Goal: Information Seeking & Learning: Learn about a topic

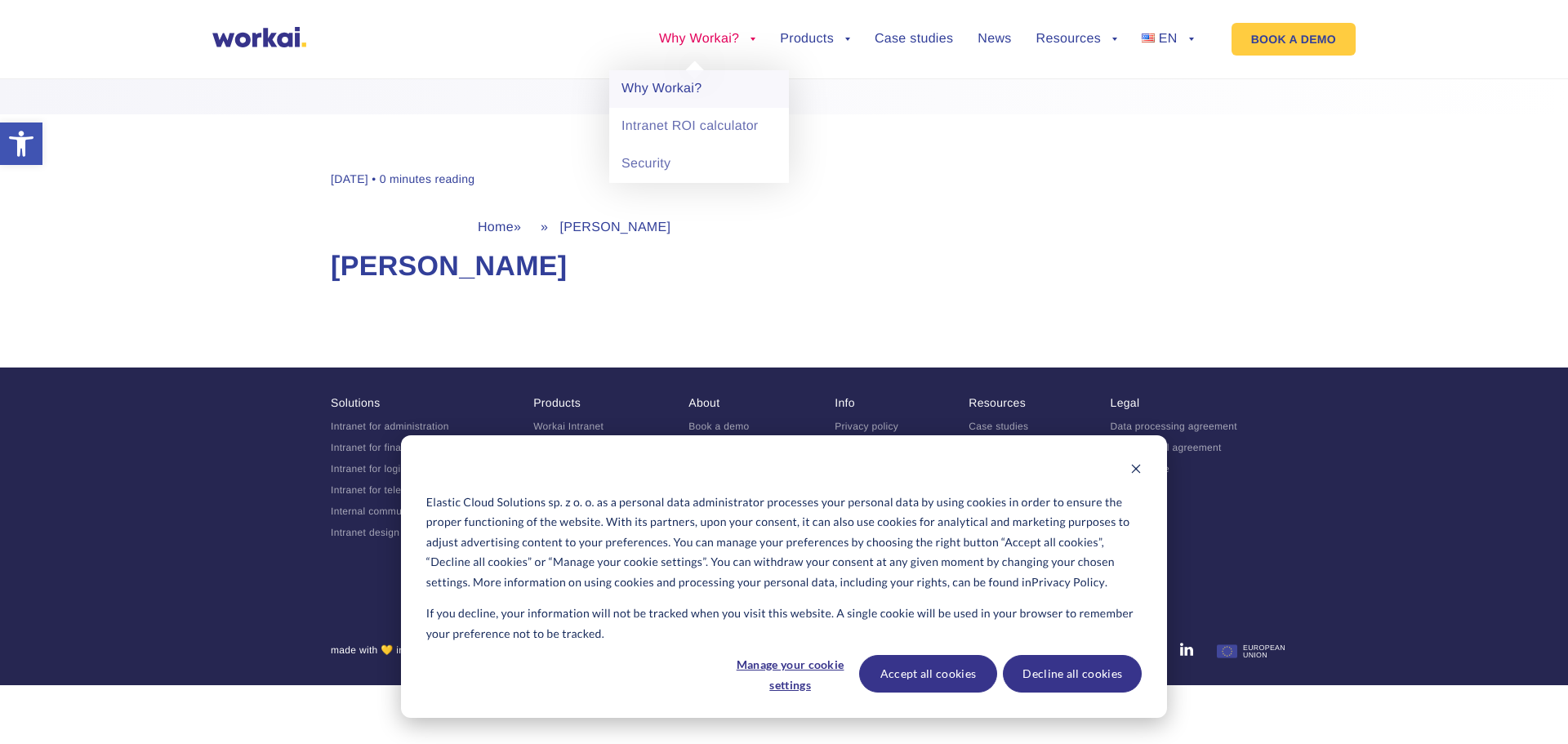
click at [679, 86] on link "Why Workai?" at bounding box center [700, 89] width 180 height 38
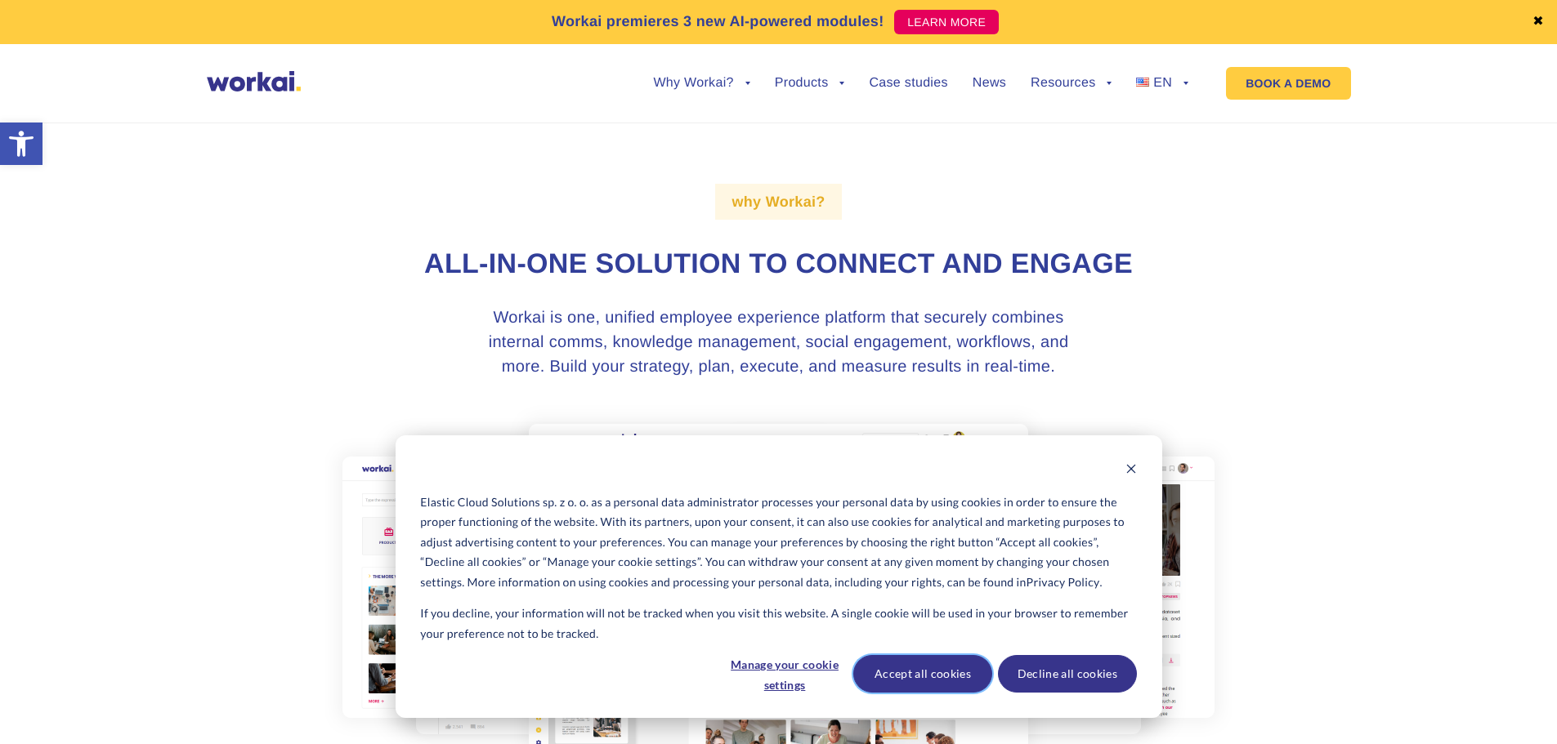
click at [929, 668] on button "Accept all cookies" at bounding box center [922, 674] width 139 height 38
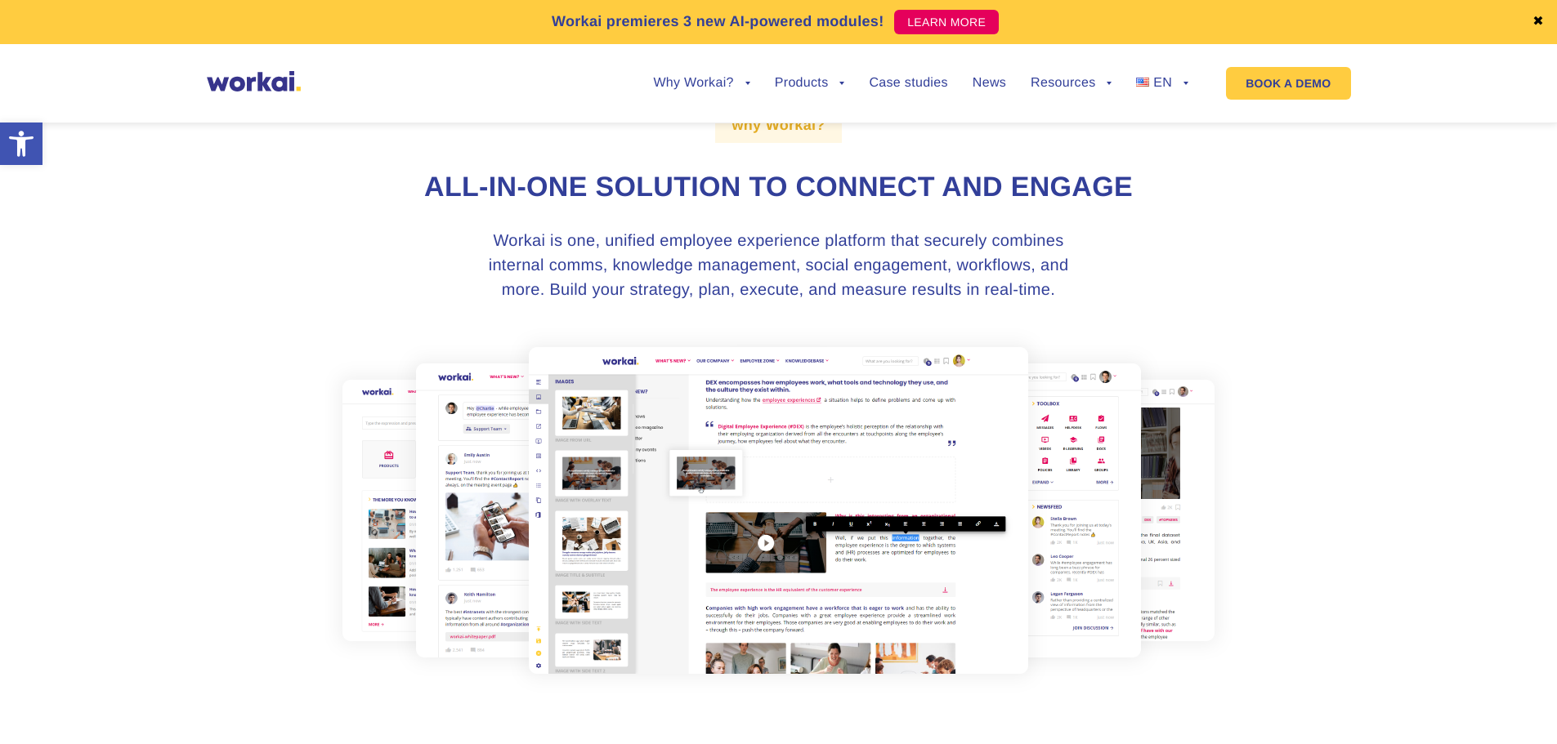
scroll to position [245, 0]
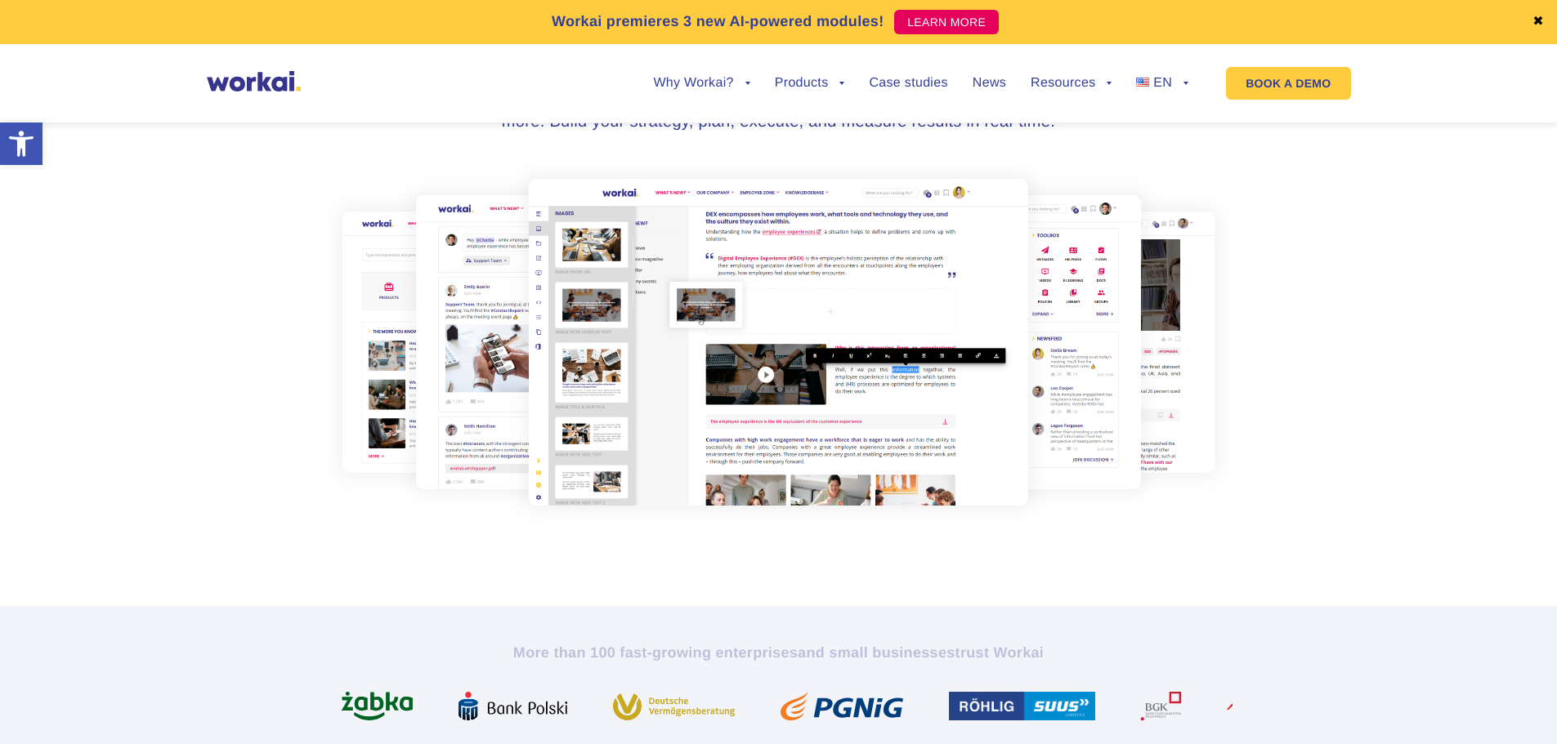
click at [741, 352] on img at bounding box center [778, 342] width 906 height 364
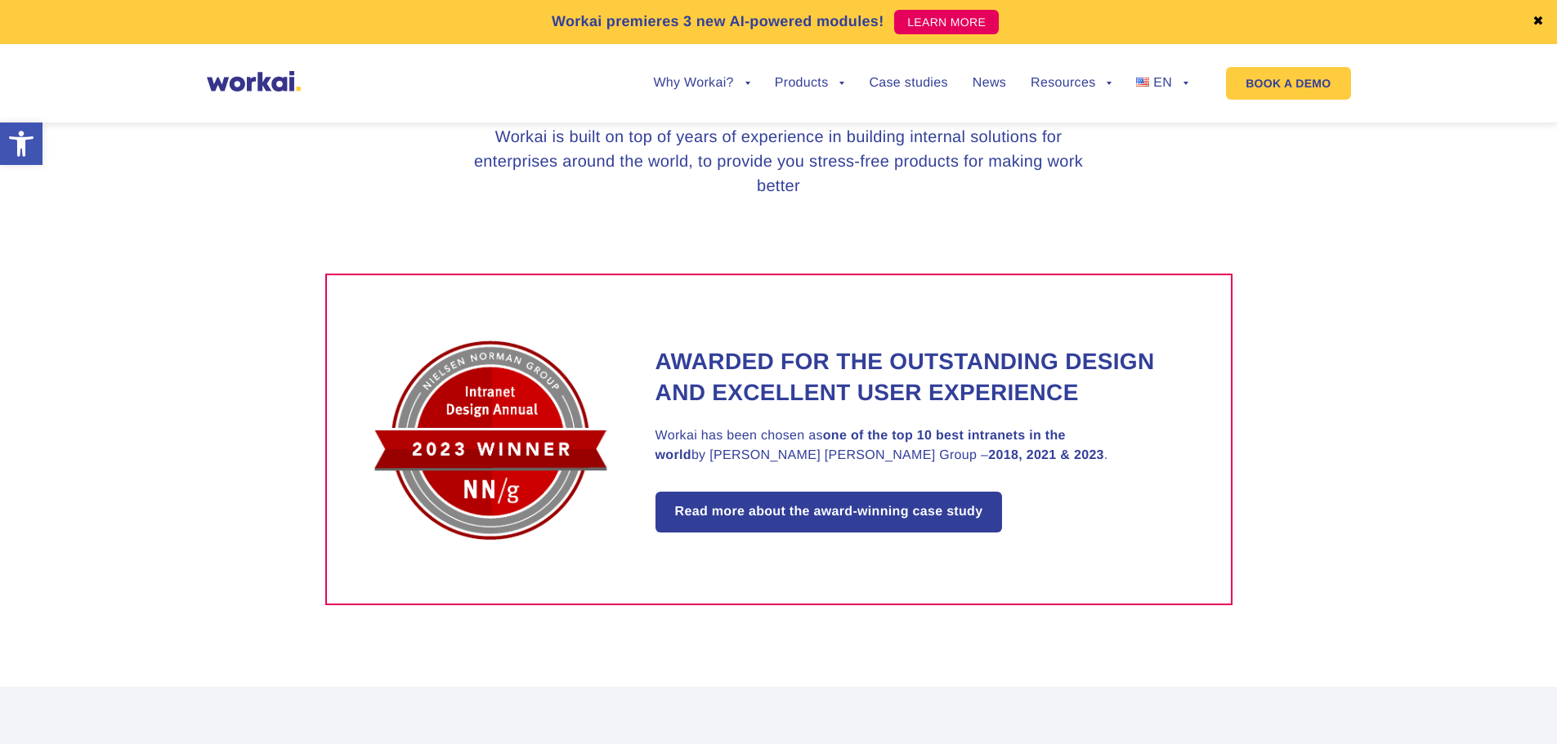
scroll to position [572, 0]
